Goal: Consume media (video, audio)

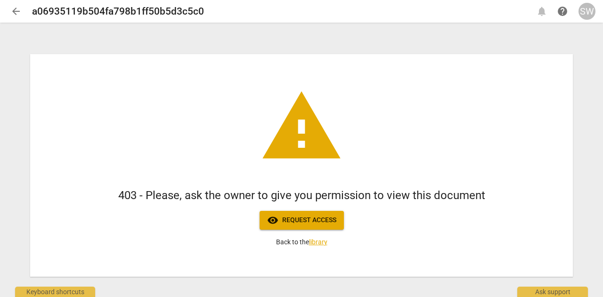
click at [308, 222] on span "visibility Request access" at bounding box center [301, 220] width 69 height 11
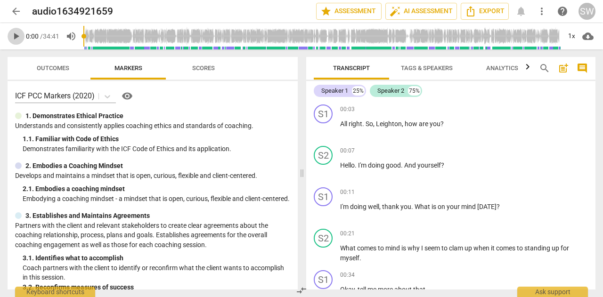
click at [15, 36] on span "play_arrow" at bounding box center [15, 36] width 11 height 11
type input "5"
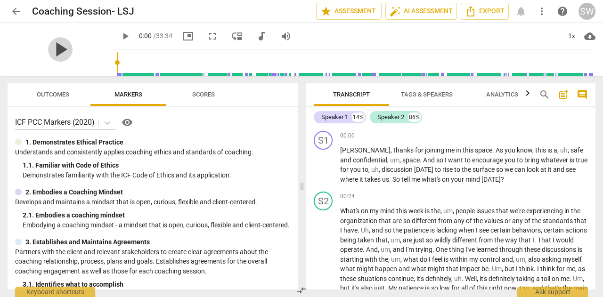
click at [53, 47] on span "play_arrow" at bounding box center [60, 49] width 24 height 24
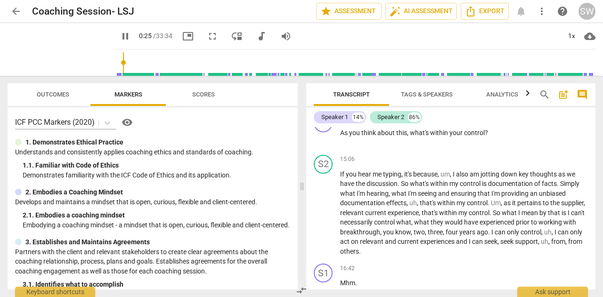
scroll to position [1472, 0]
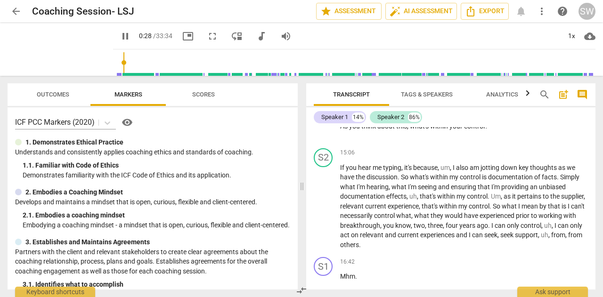
click at [602, 202] on div "Transcript Tags & Speakers Analytics search post_add comment Speaker 1 14% Spea…" at bounding box center [452, 186] width 300 height 221
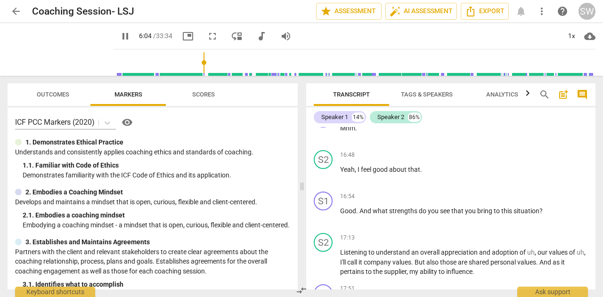
scroll to position [442, 0]
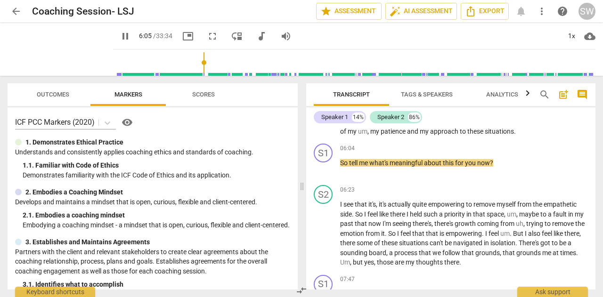
type input "366"
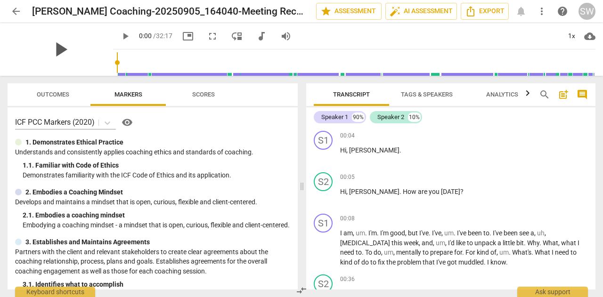
click at [56, 49] on span "play_arrow" at bounding box center [60, 49] width 24 height 24
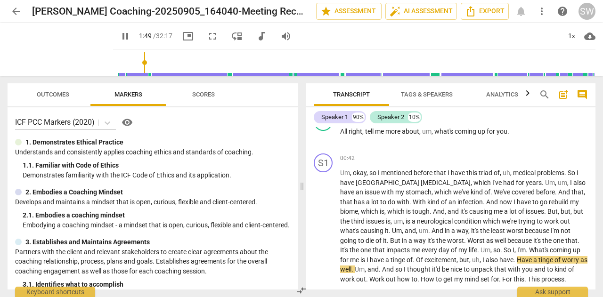
type input "110"
